Goal: Information Seeking & Learning: Learn about a topic

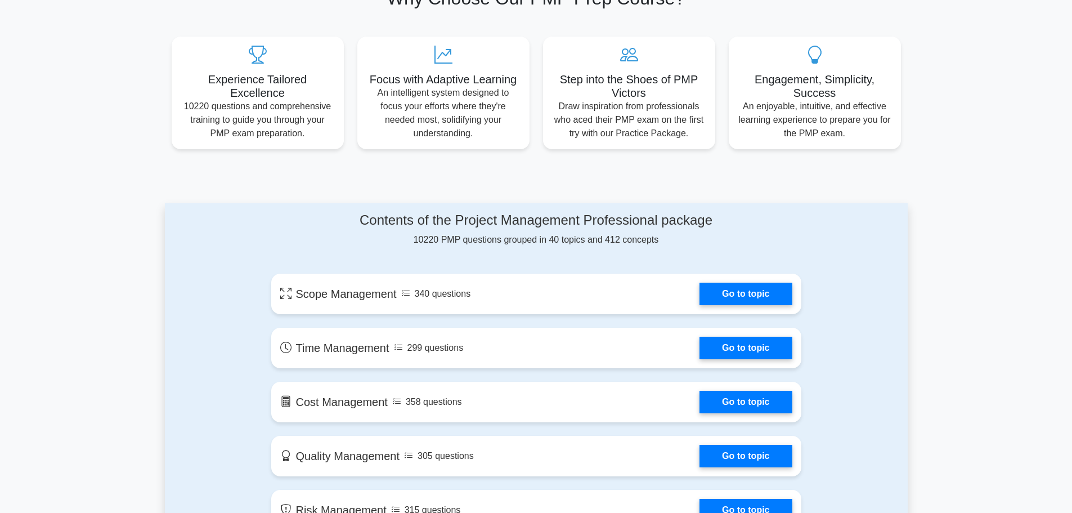
scroll to position [394, 0]
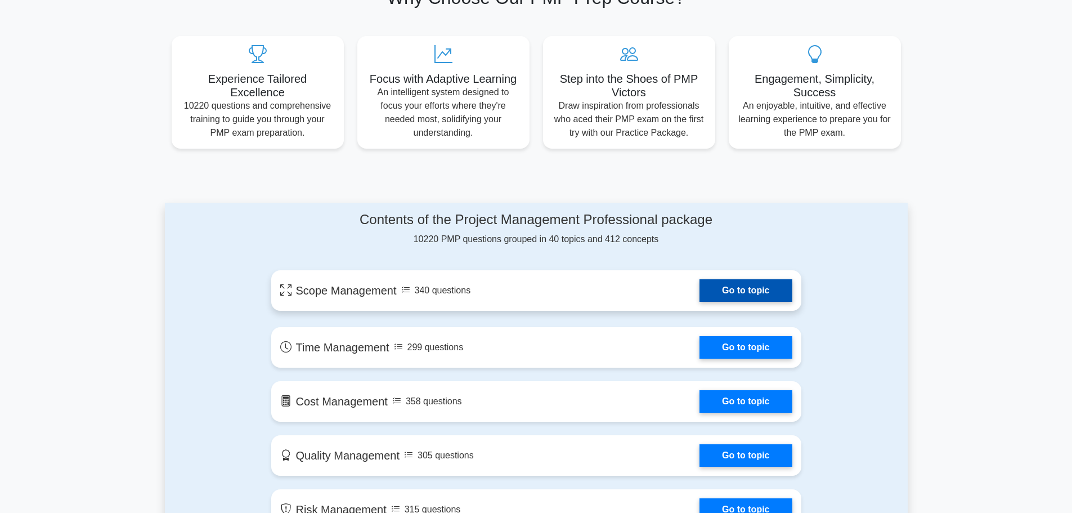
click at [763, 295] on link "Go to topic" at bounding box center [746, 290] width 92 height 23
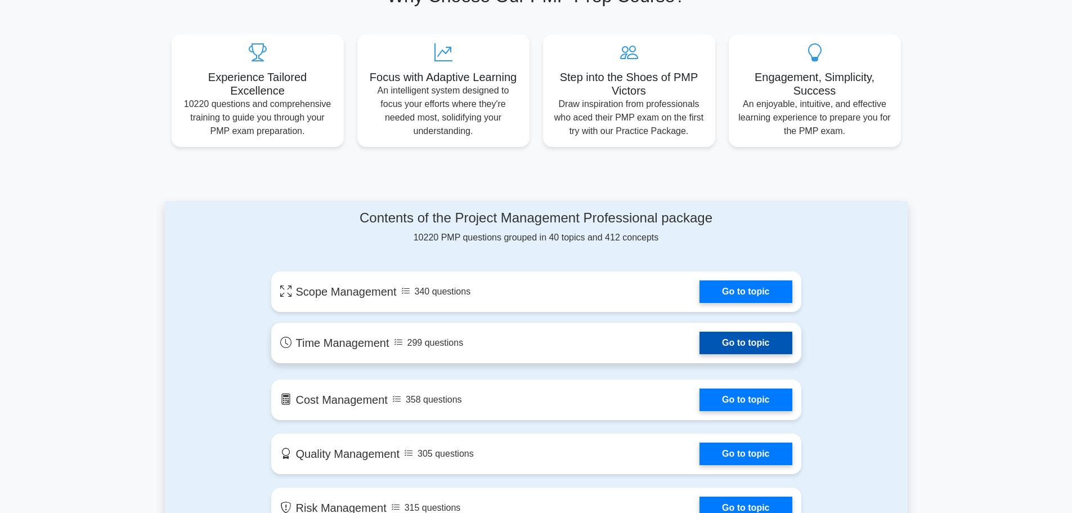
click at [741, 342] on link "Go to topic" at bounding box center [746, 342] width 92 height 23
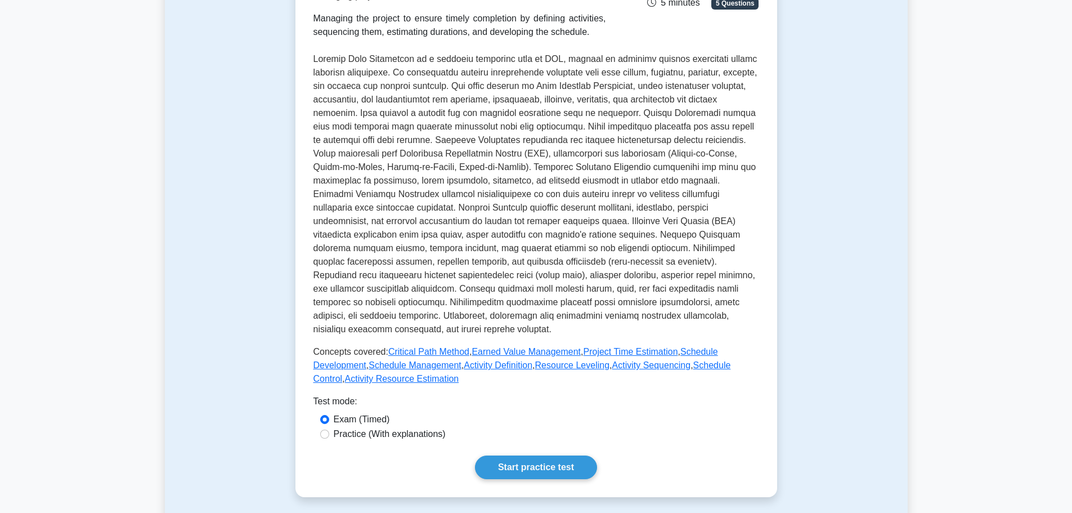
scroll to position [263, 0]
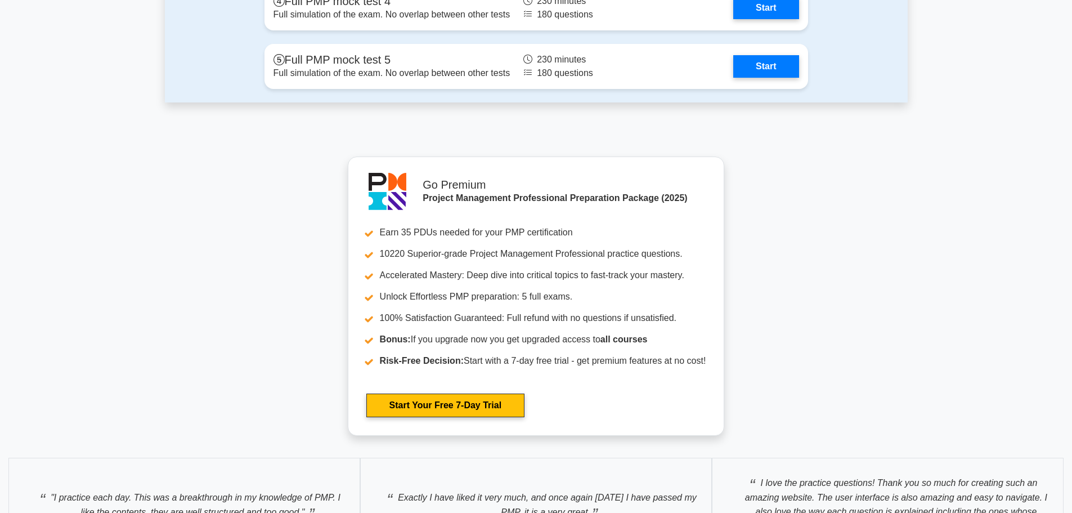
scroll to position [3549, 0]
